Goal: Task Accomplishment & Management: Complete application form

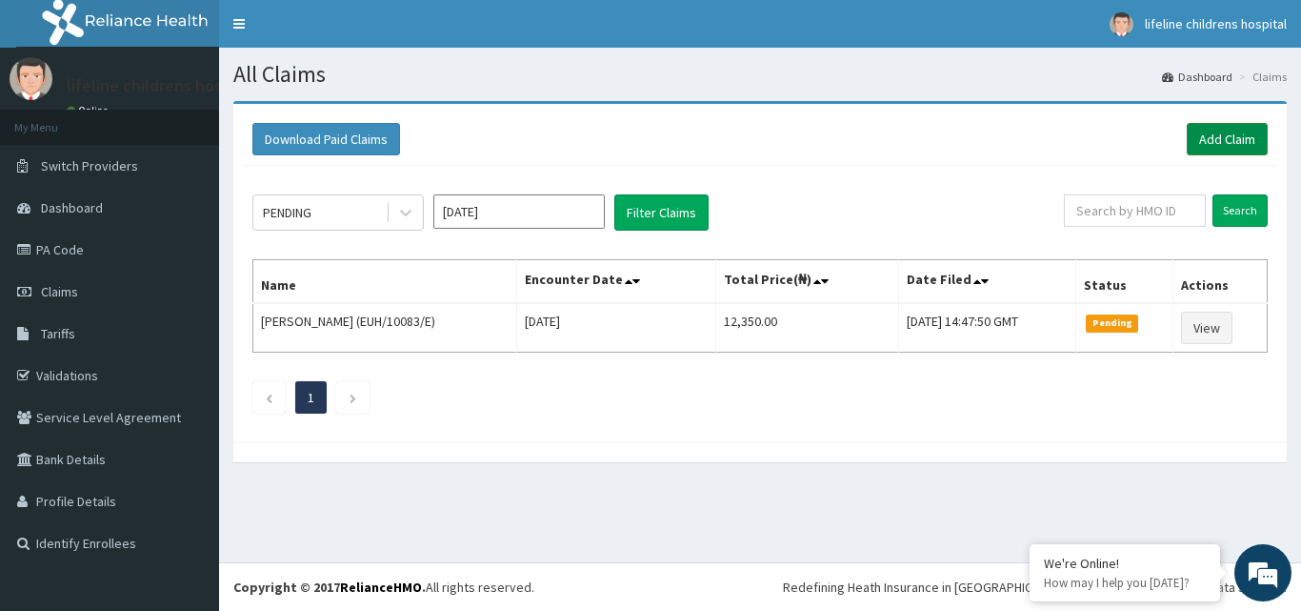
click at [1224, 143] on link "Add Claim" at bounding box center [1227, 139] width 81 height 32
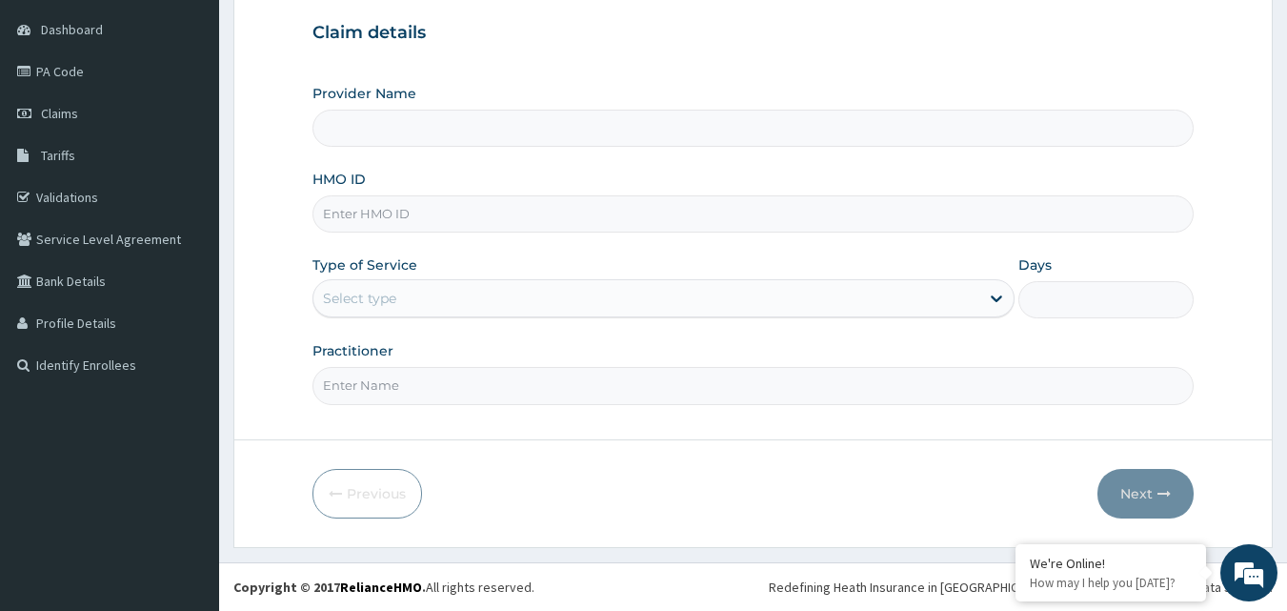
type input "Lifeline Children Hospital - [GEOGRAPHIC_DATA]"
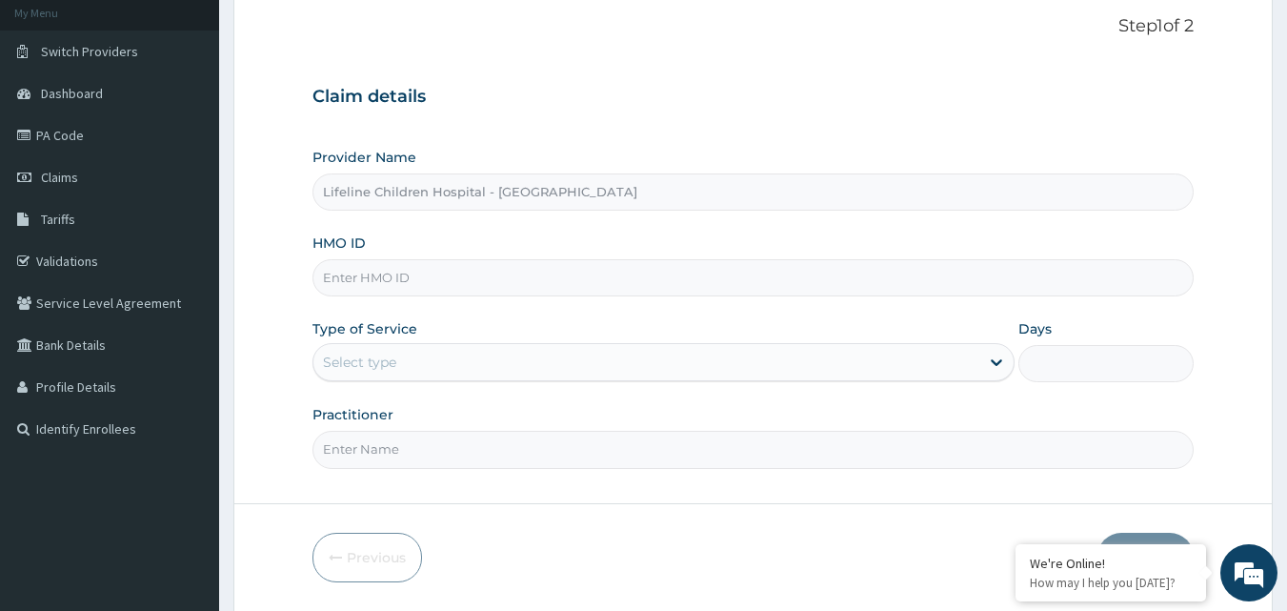
scroll to position [178, 0]
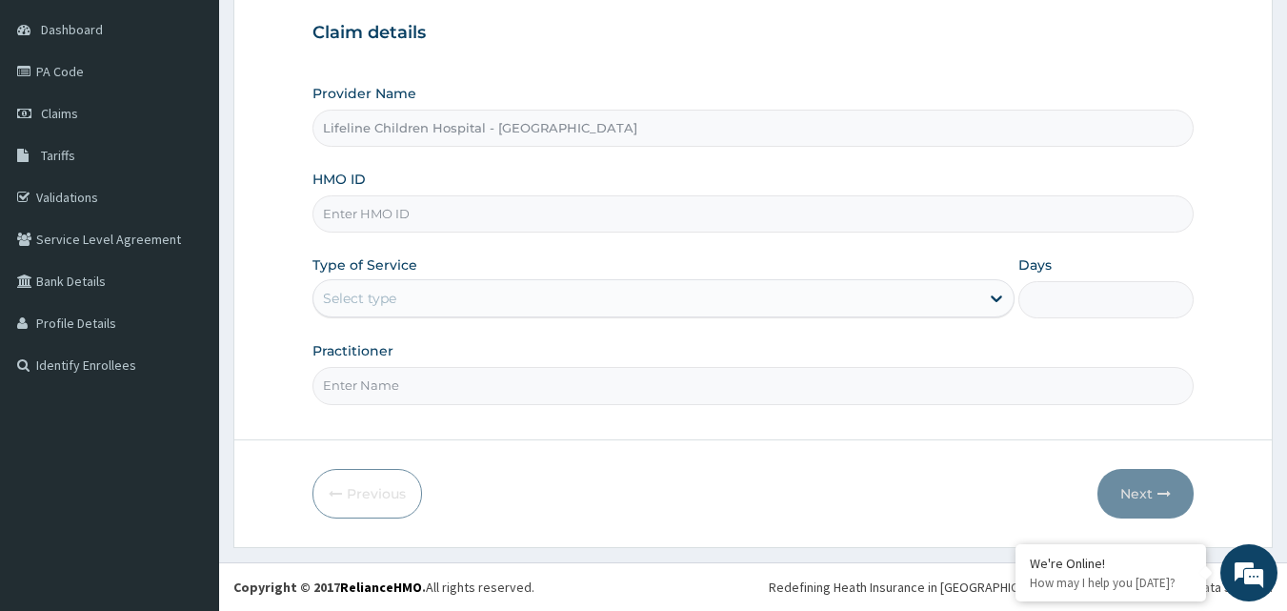
click at [472, 220] on input "HMO ID" at bounding box center [753, 213] width 882 height 37
paste input "CLO/10044/D"
type input "CLO/10044/D"
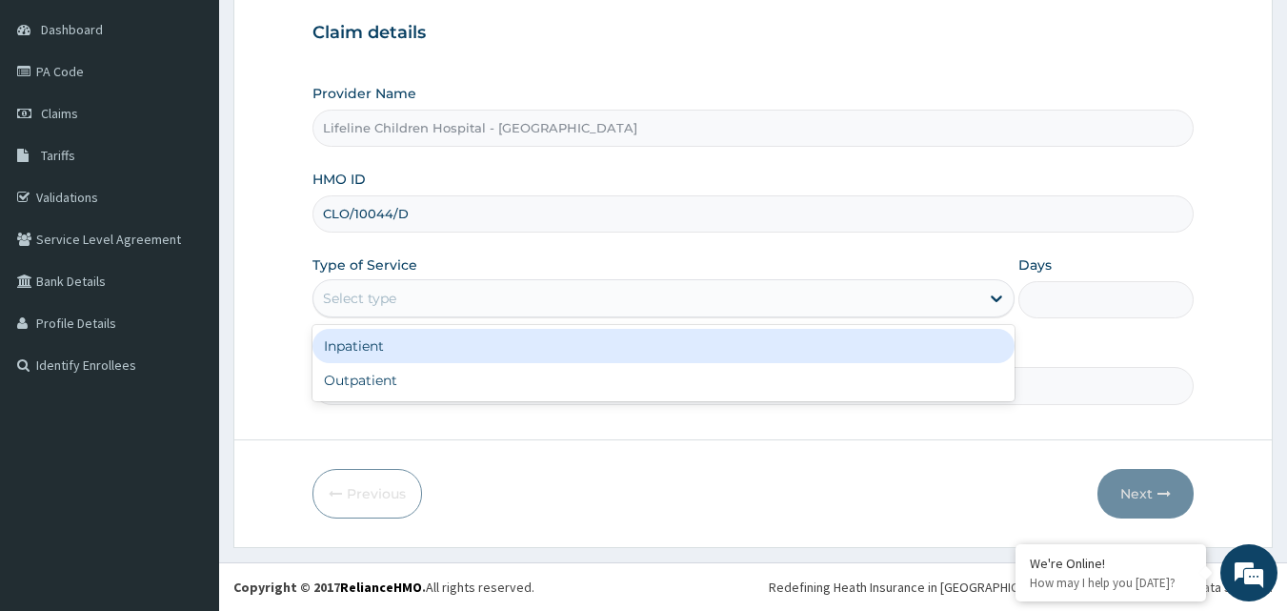
click at [487, 295] on div "Select type" at bounding box center [646, 298] width 666 height 30
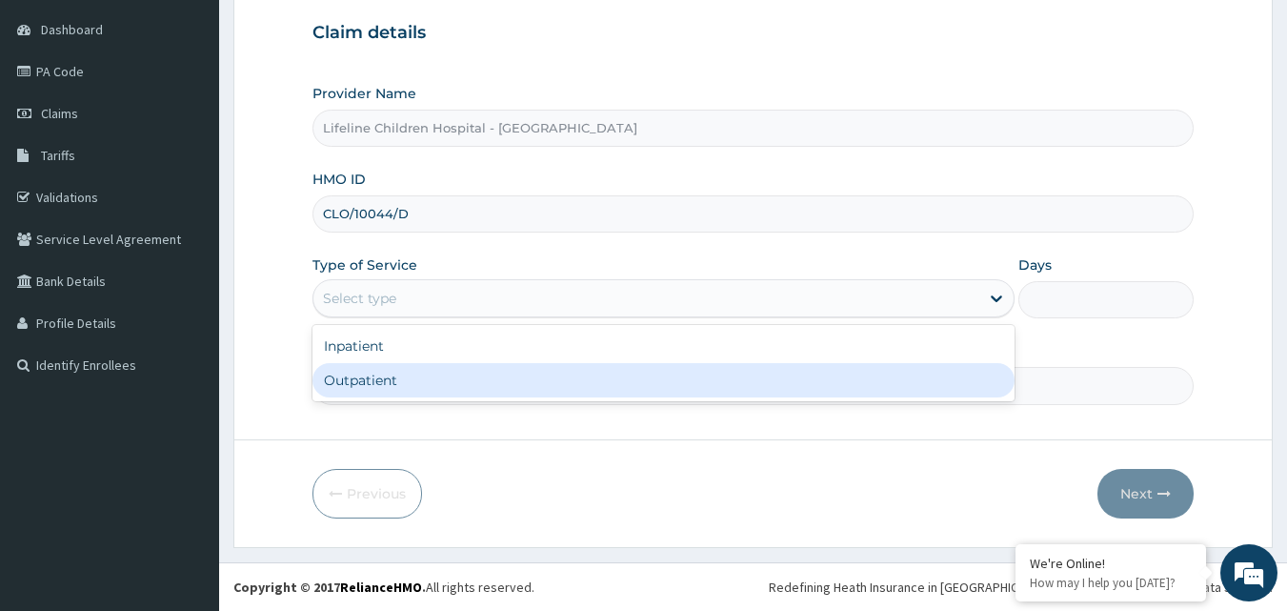
click at [489, 373] on div "Outpatient" at bounding box center [663, 380] width 702 height 34
type input "1"
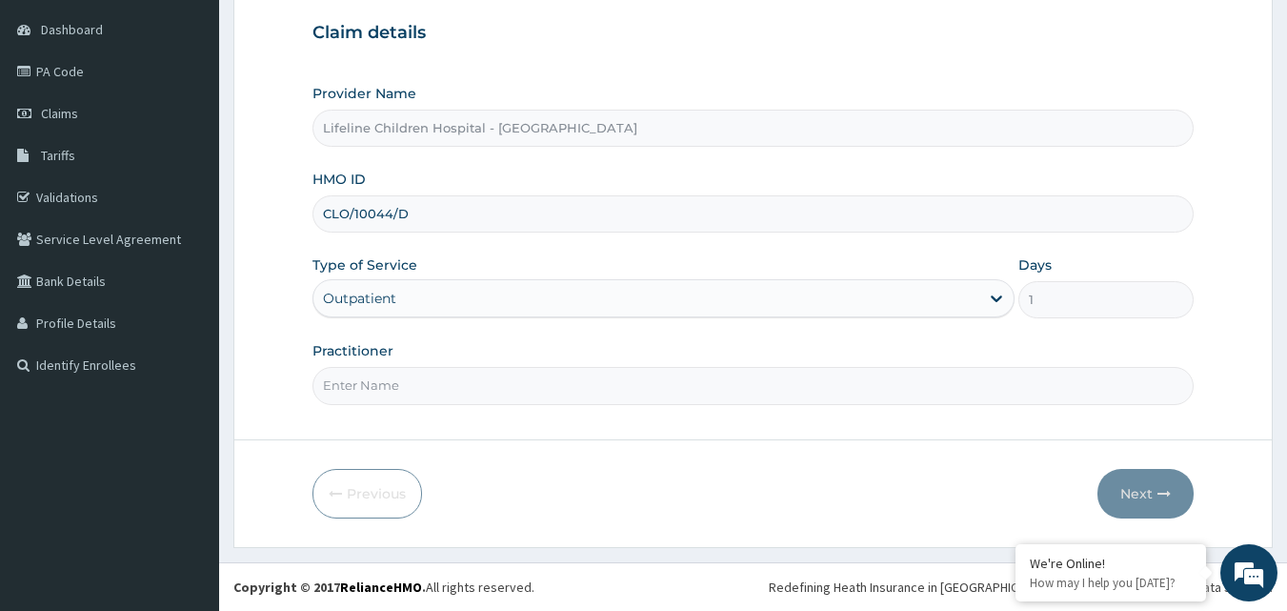
click at [478, 396] on input "Practitioner" at bounding box center [753, 385] width 882 height 37
type input "[PERSON_NAME]"
click at [1112, 511] on button "Next" at bounding box center [1145, 494] width 96 height 50
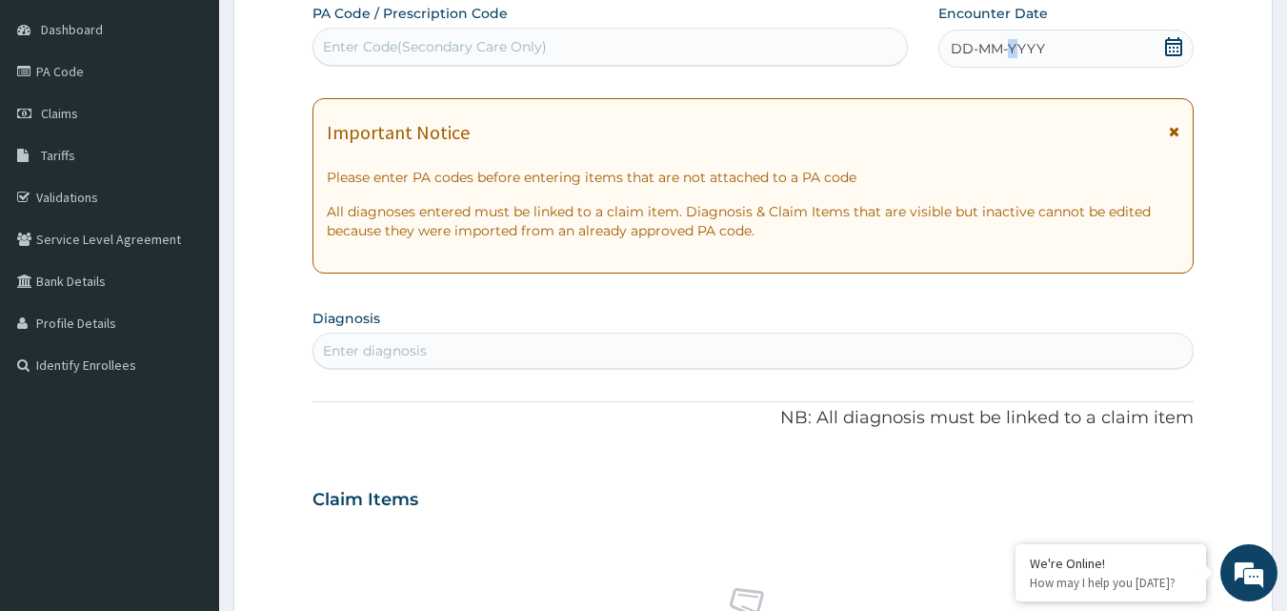
click at [1011, 62] on div "DD-MM-YYYY" at bounding box center [1065, 49] width 255 height 38
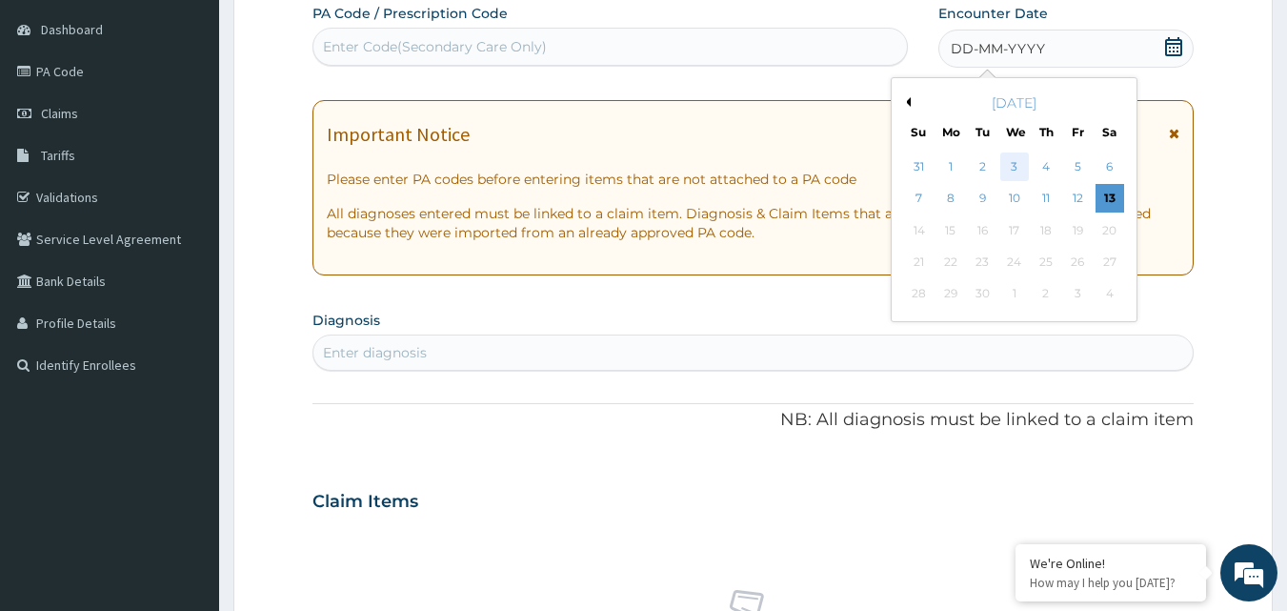
click at [1004, 165] on div "3" at bounding box center [1014, 166] width 29 height 29
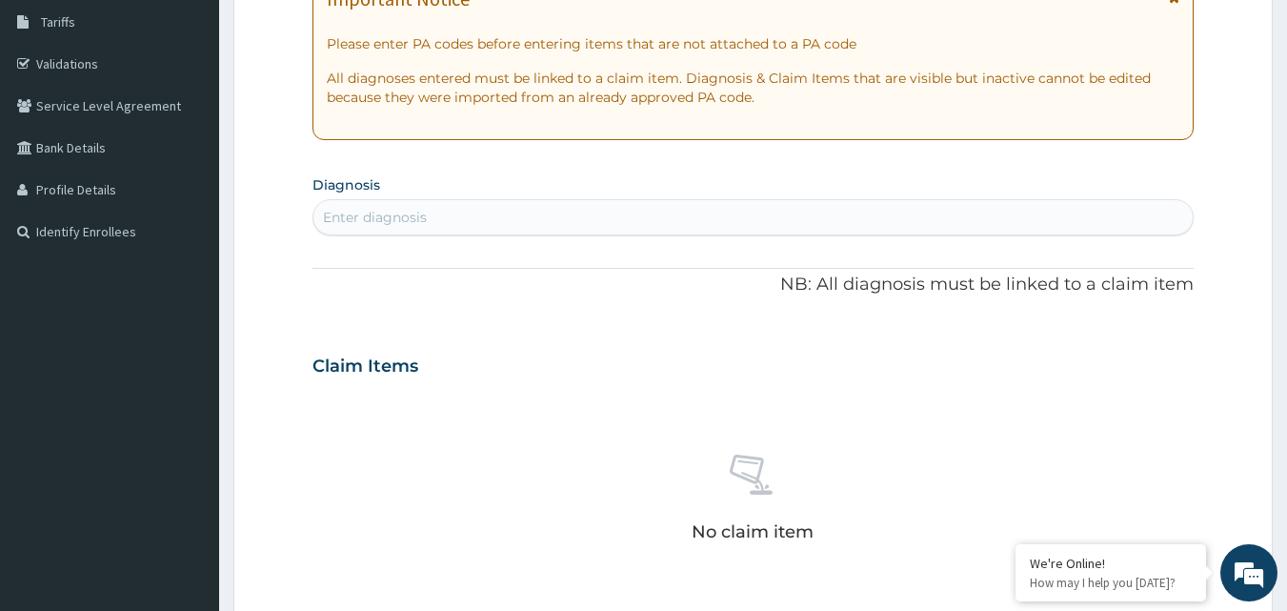
scroll to position [302, 0]
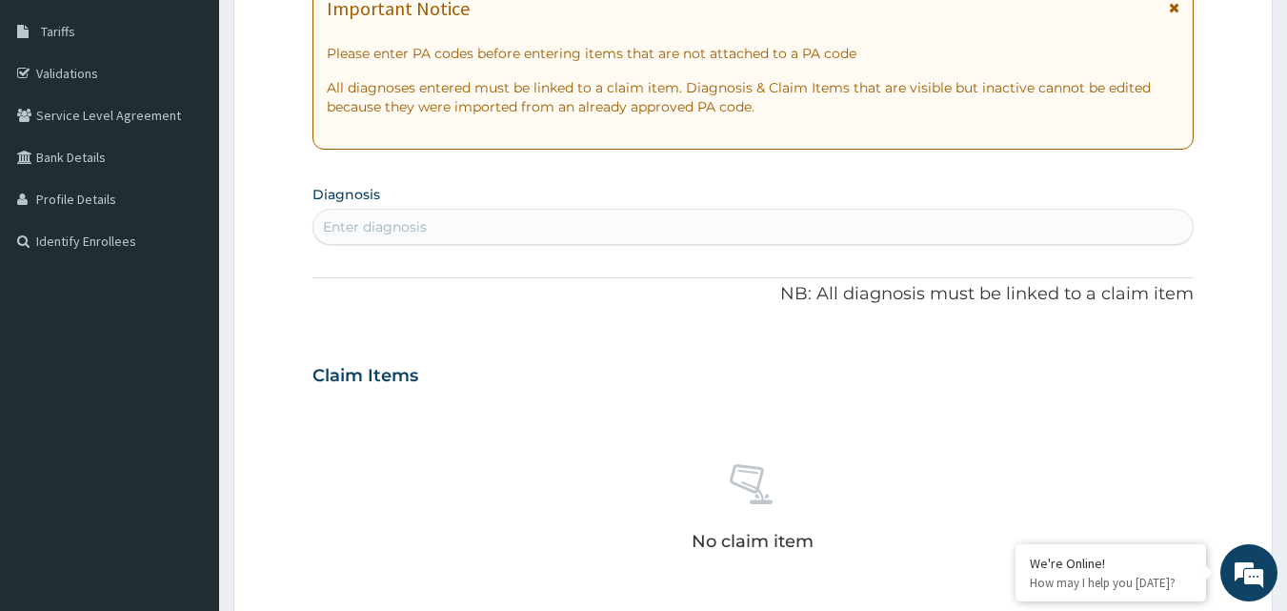
click at [664, 220] on div "Enter diagnosis" at bounding box center [753, 226] width 880 height 30
type input "FEVER"
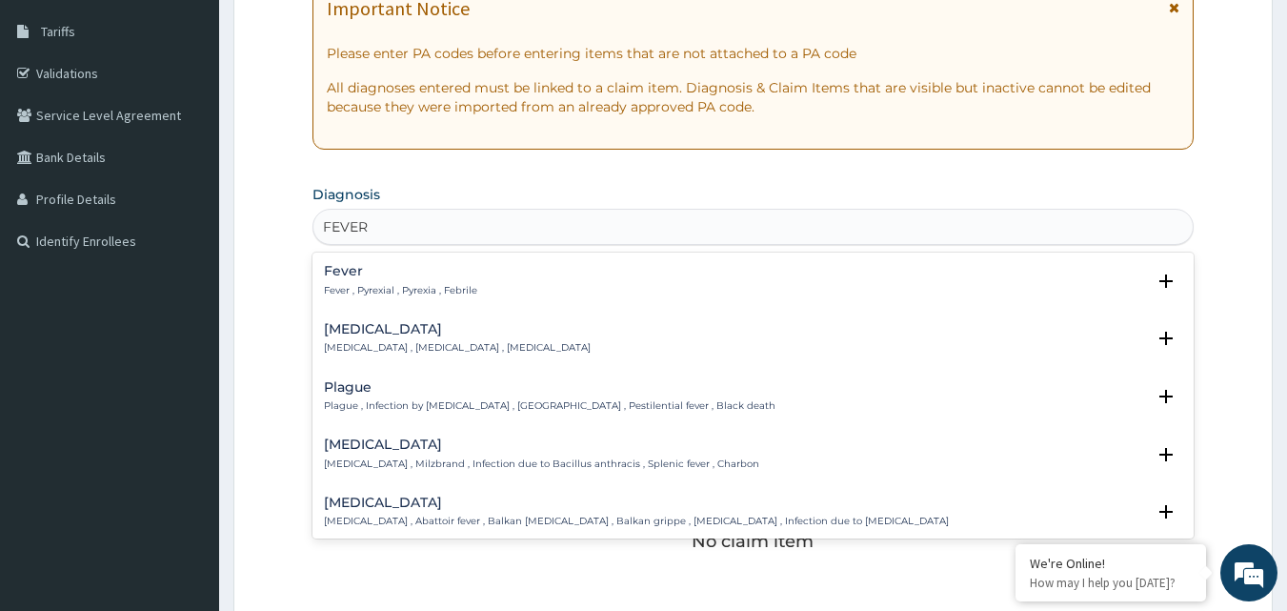
click at [384, 284] on p "Fever , Pyrexial , Pyrexia , Febrile" at bounding box center [400, 290] width 153 height 13
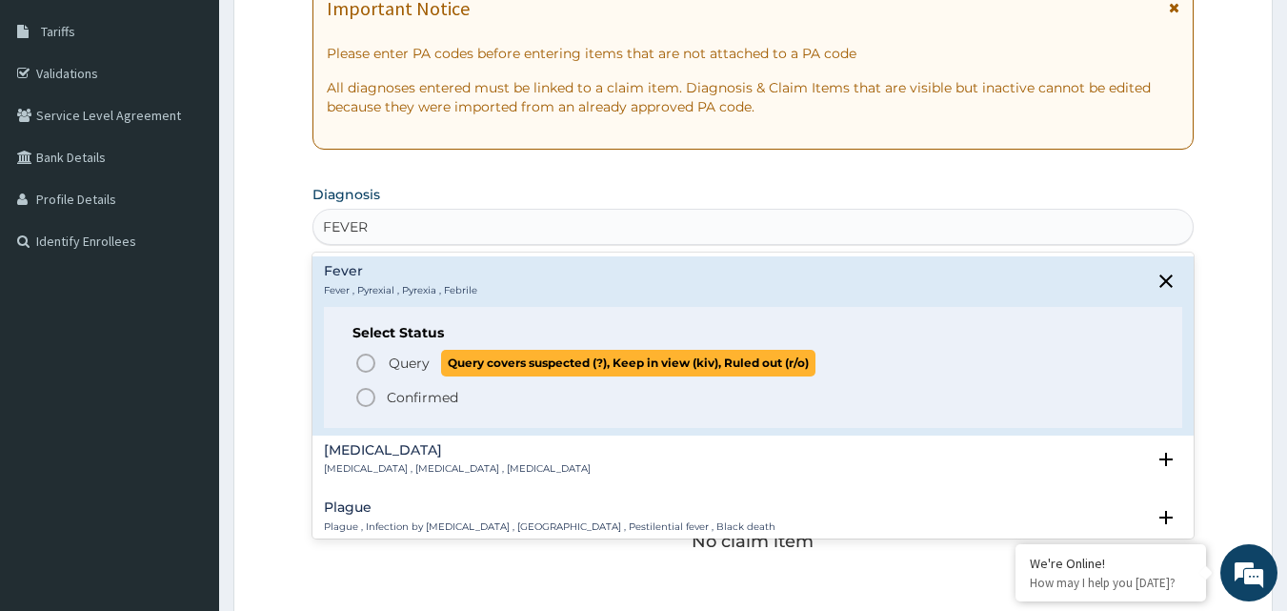
click at [363, 357] on icon "status option query" at bounding box center [365, 362] width 23 height 23
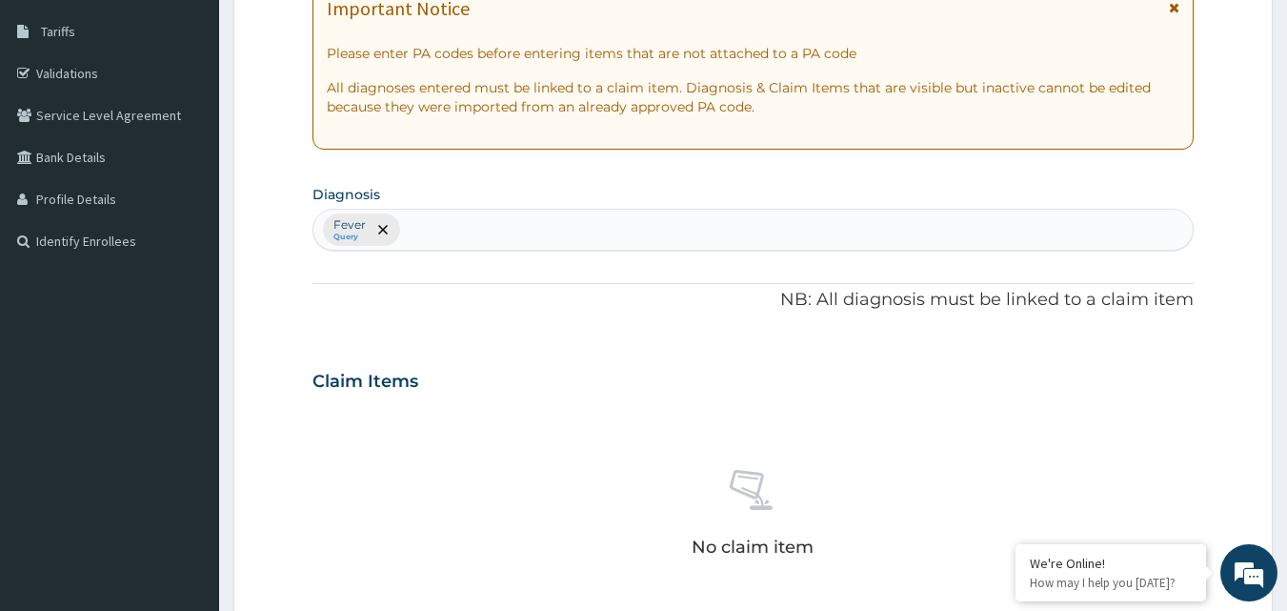
scroll to position [763, 0]
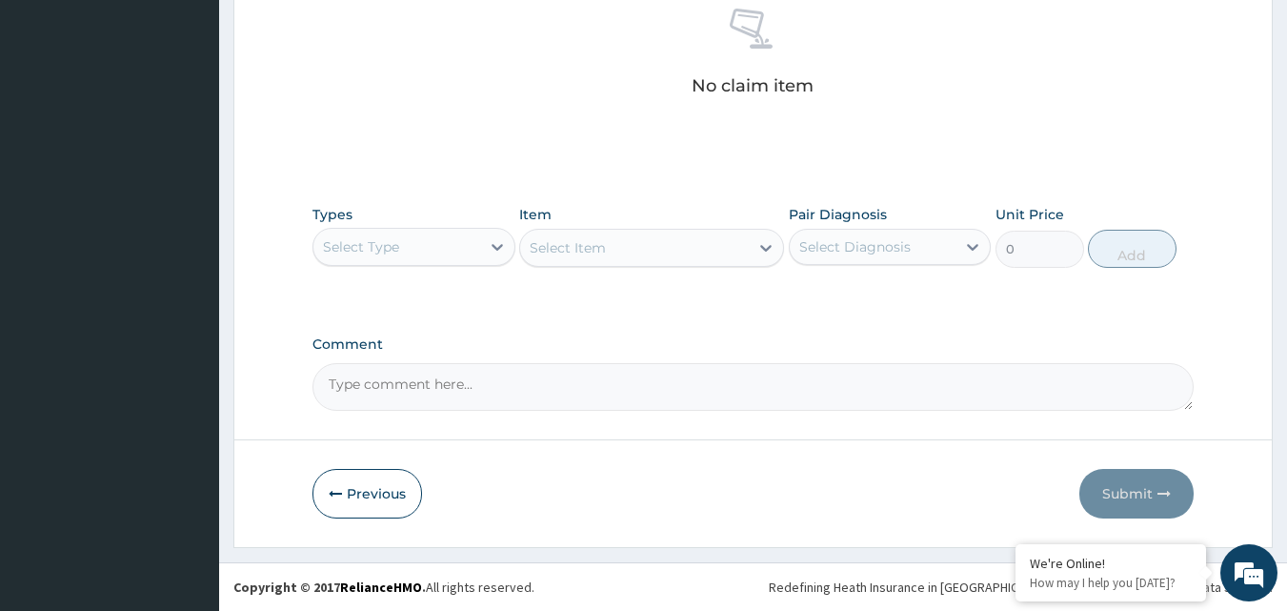
click at [472, 256] on div "Select Type" at bounding box center [396, 246] width 167 height 30
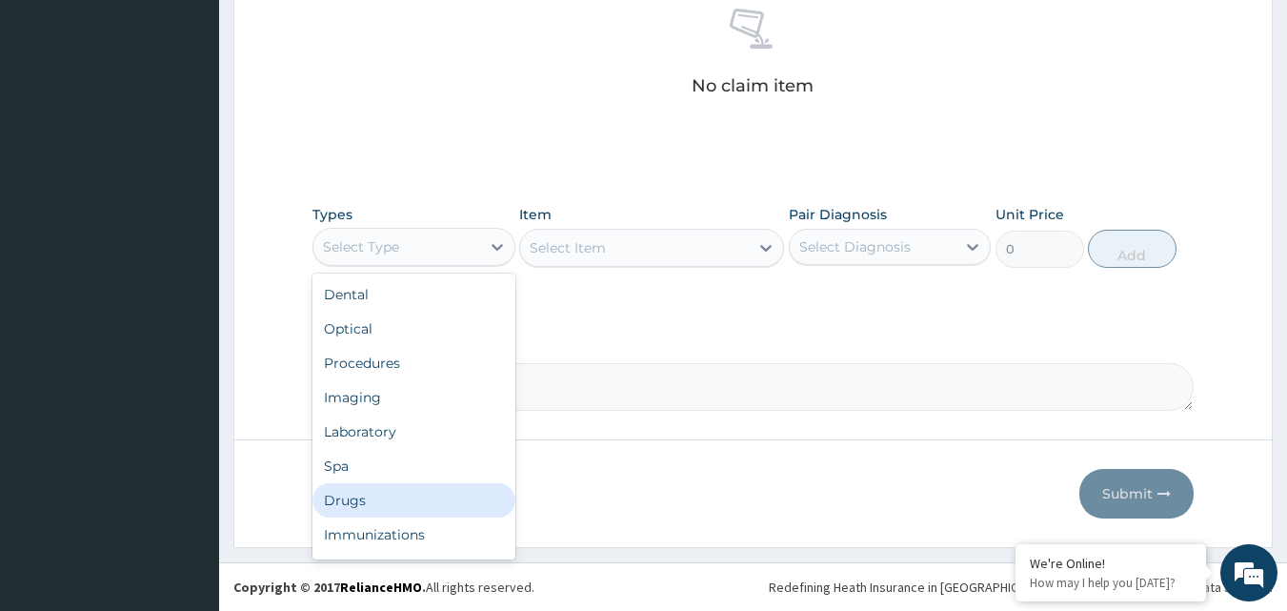
click at [426, 490] on div "Drugs" at bounding box center [413, 500] width 203 height 34
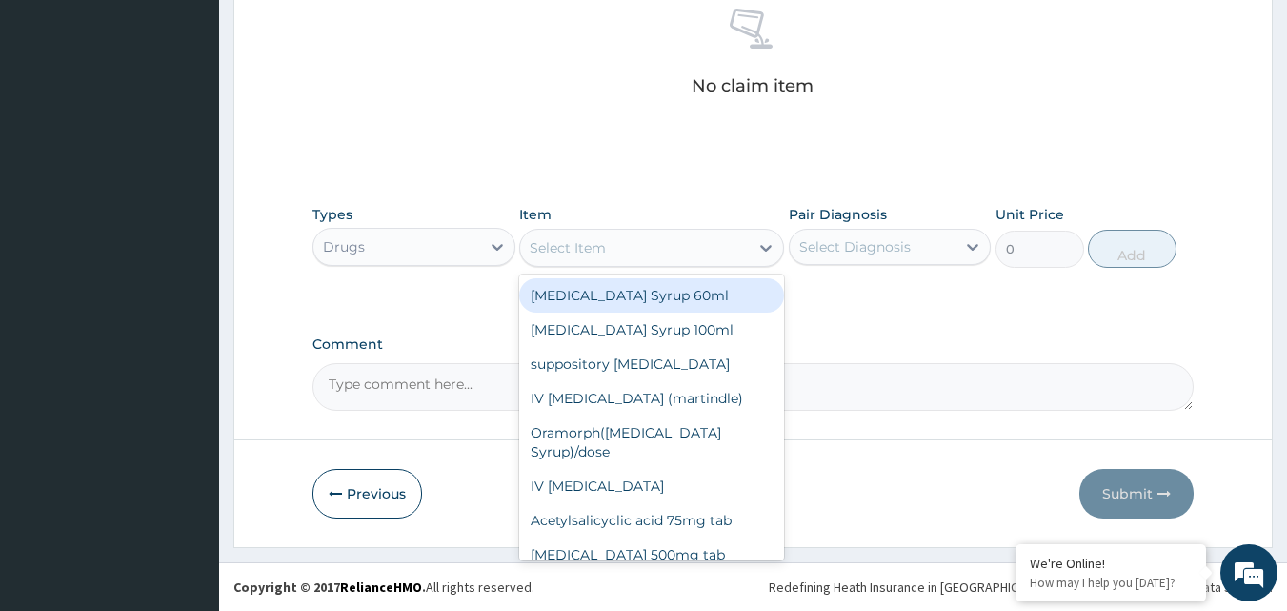
click at [681, 258] on div "Select Item" at bounding box center [634, 247] width 229 height 30
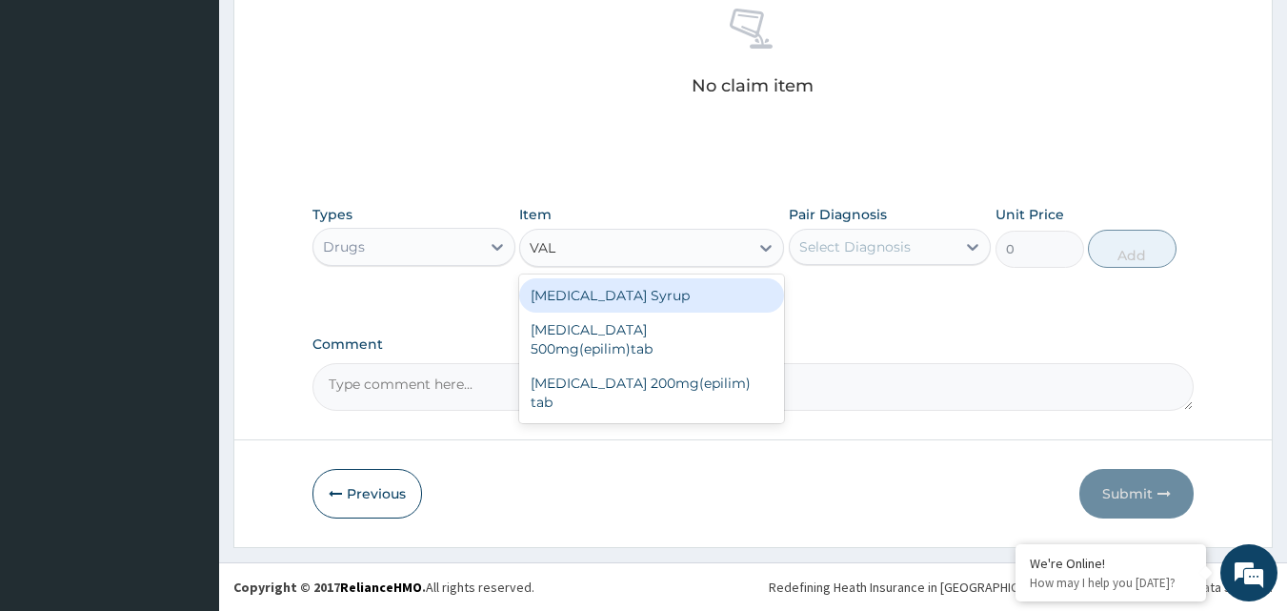
type input "VALP"
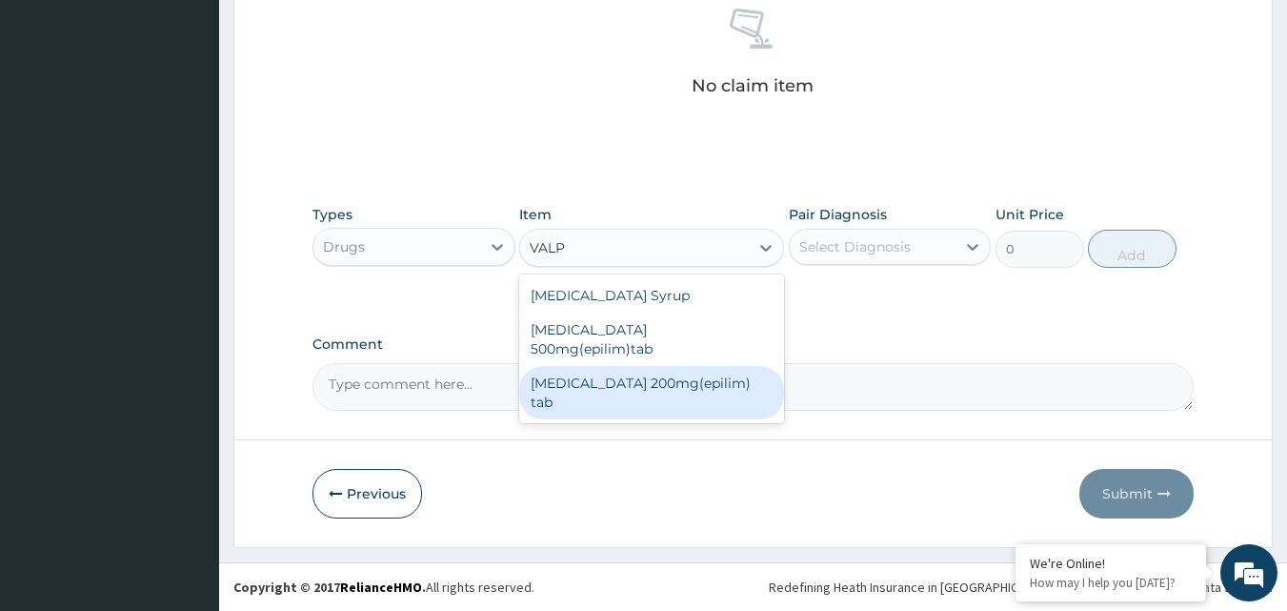
click at [626, 403] on div "[MEDICAL_DATA] 200mg(epilim) tab" at bounding box center [651, 392] width 265 height 53
type input "600"
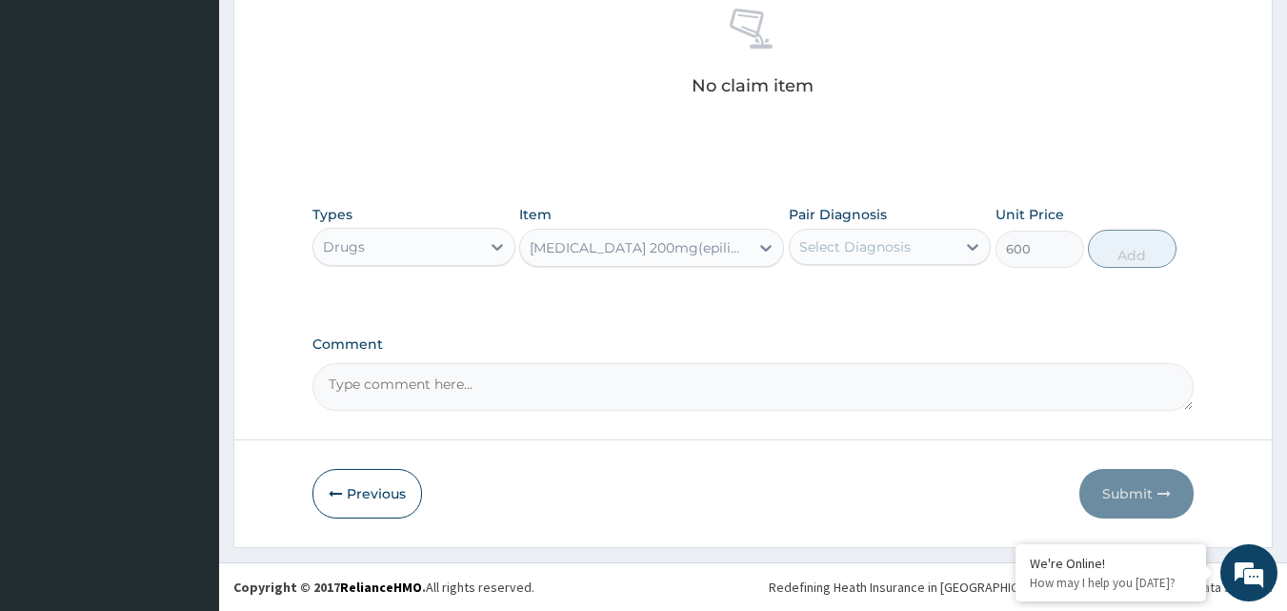
click at [659, 253] on div "[MEDICAL_DATA] 200mg(epilim) tab" at bounding box center [640, 247] width 221 height 19
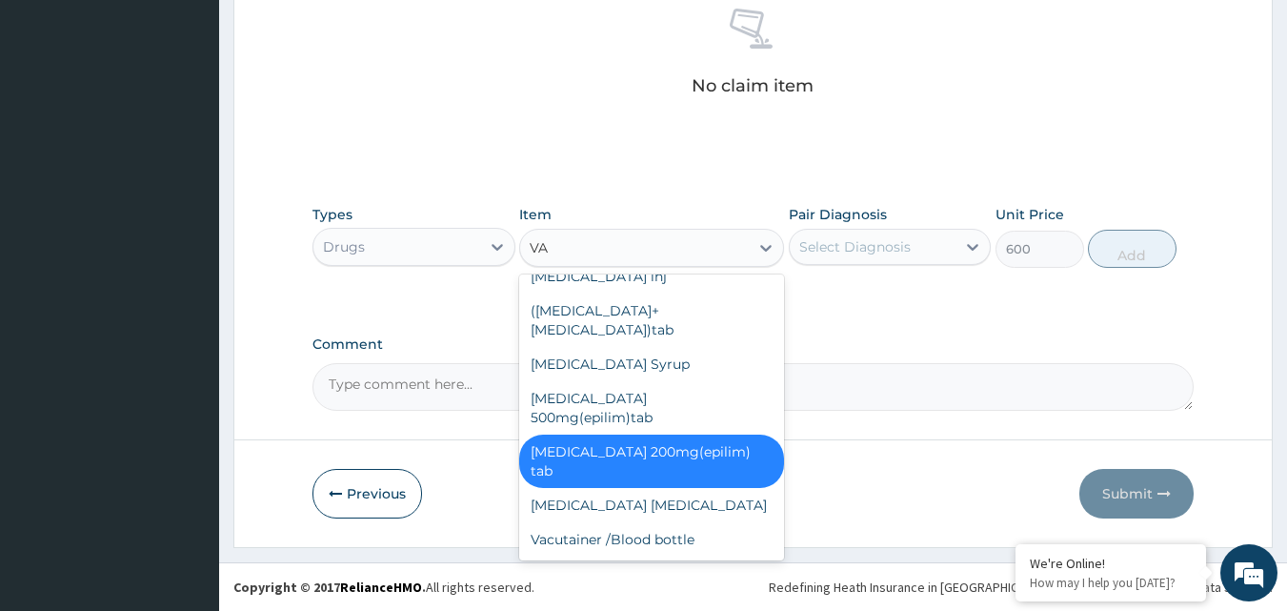
scroll to position [0, 0]
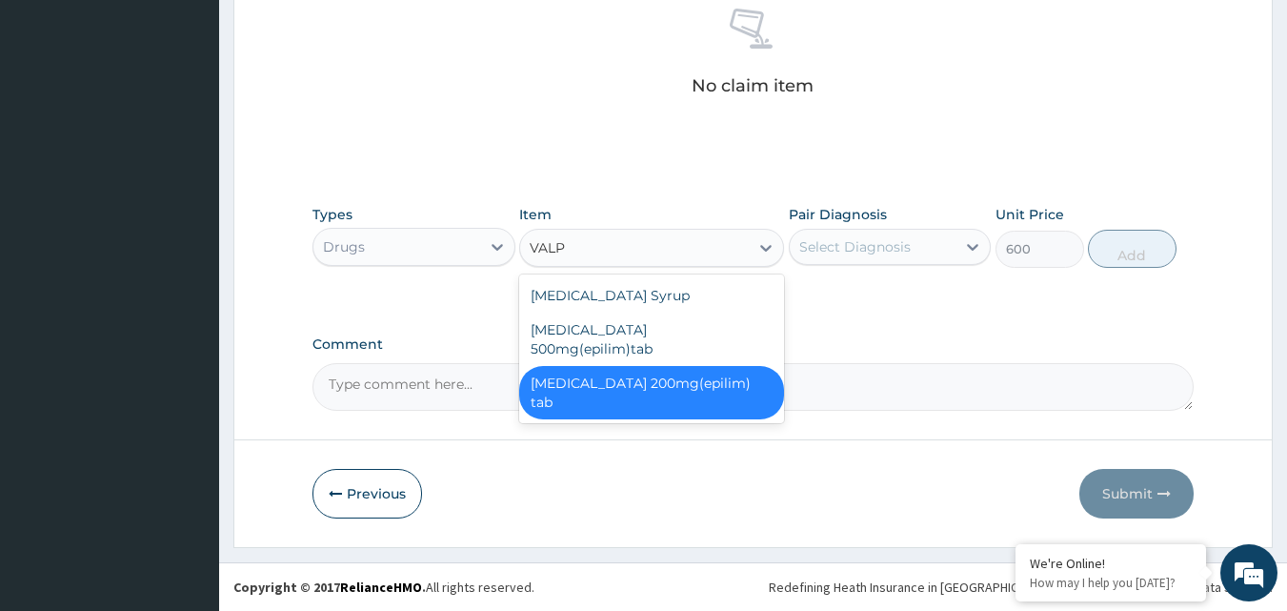
type input "VALPR"
click at [649, 300] on div "[MEDICAL_DATA] Syrup" at bounding box center [651, 295] width 265 height 34
type input "18000"
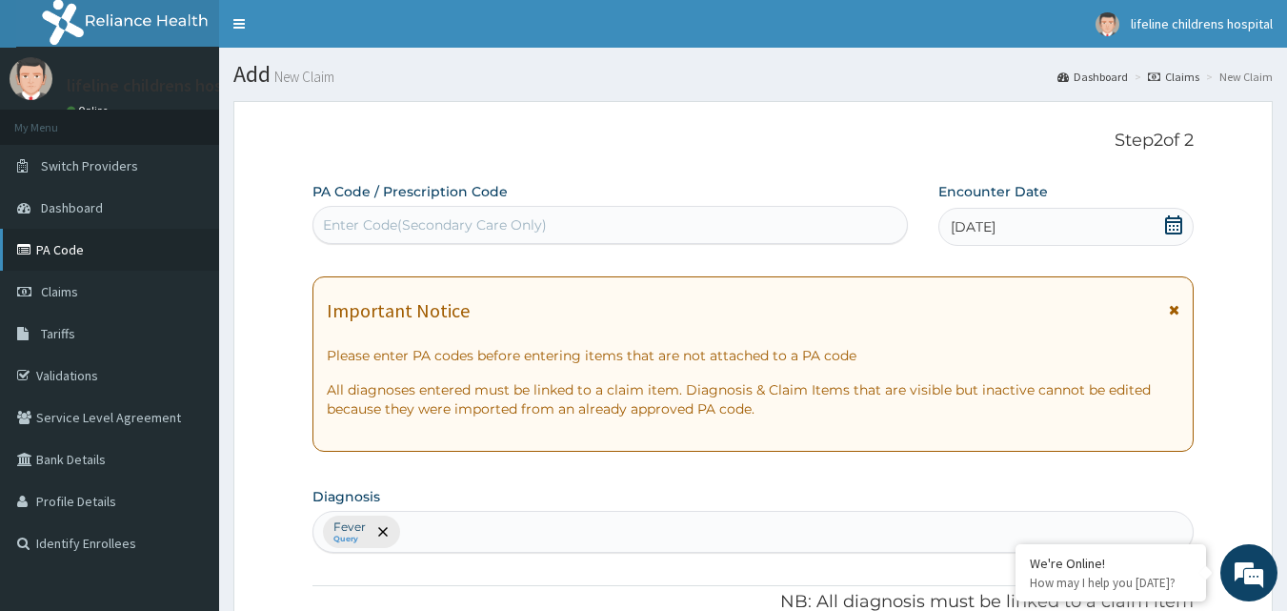
click at [132, 270] on link "PA Code" at bounding box center [109, 250] width 219 height 42
